Goal: Find specific page/section: Find specific page/section

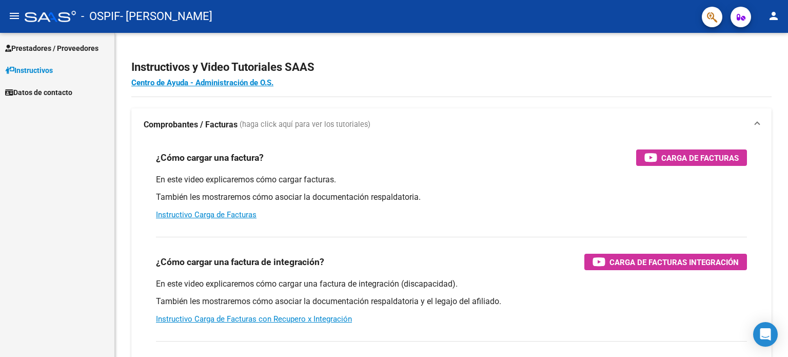
click at [51, 48] on span "Prestadores / Proveedores" at bounding box center [51, 48] width 93 height 11
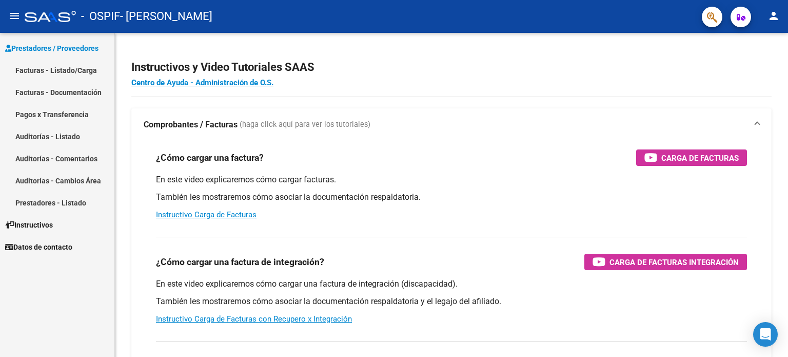
click at [86, 113] on link "Pagos x Transferencia" at bounding box center [57, 114] width 114 height 22
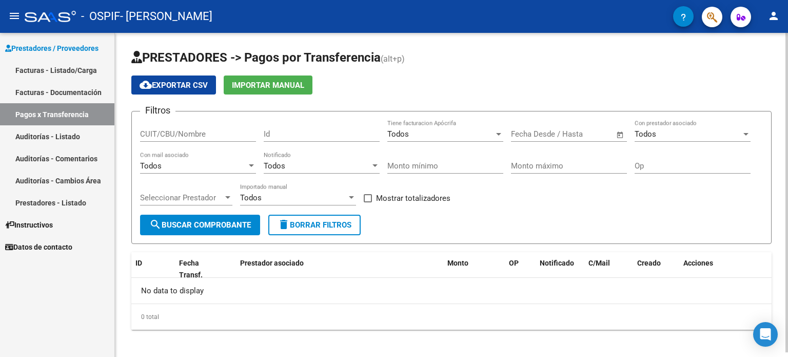
scroll to position [4, 0]
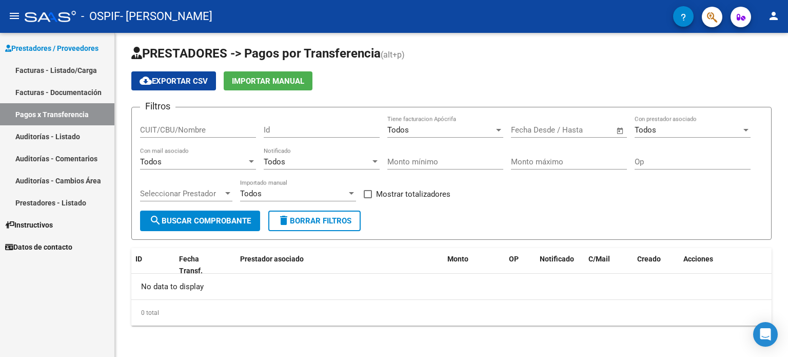
click at [59, 97] on link "Facturas - Documentación" at bounding box center [57, 92] width 114 height 22
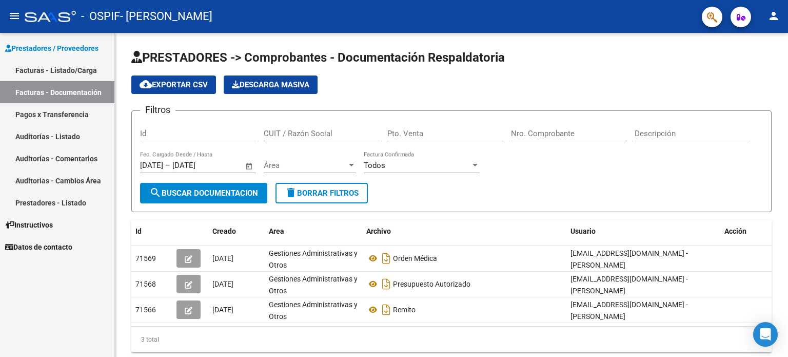
click at [52, 112] on link "Pagos x Transferencia" at bounding box center [57, 114] width 114 height 22
